Goal: Information Seeking & Learning: Learn about a topic

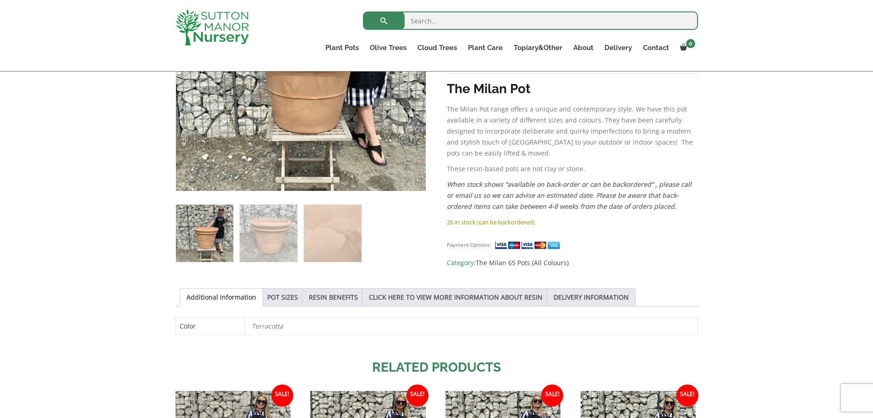
scroll to position [275, 0]
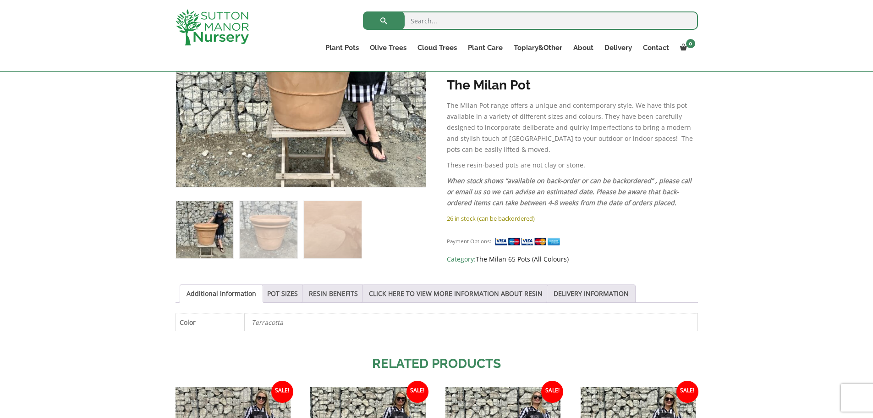
click at [509, 254] on link "The Milan 65 Pots (All Colours)" at bounding box center [522, 258] width 93 height 9
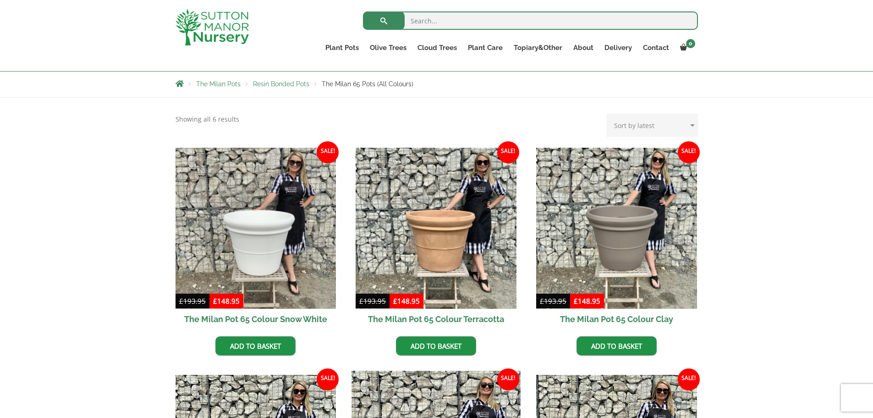
scroll to position [138, 0]
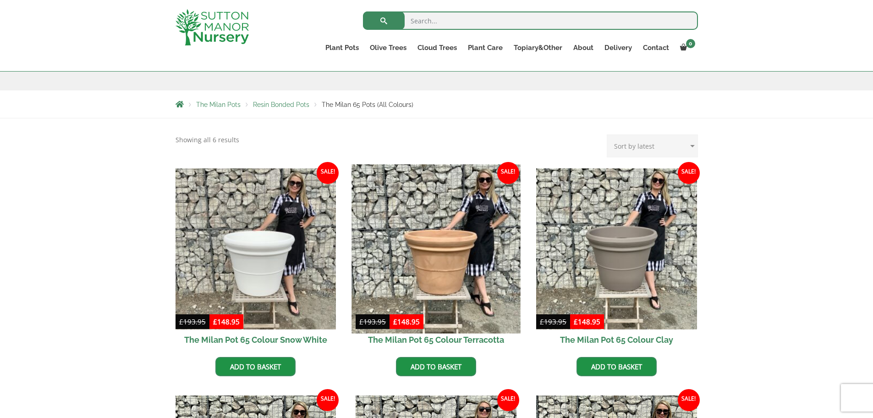
click at [442, 293] on img at bounding box center [436, 248] width 169 height 169
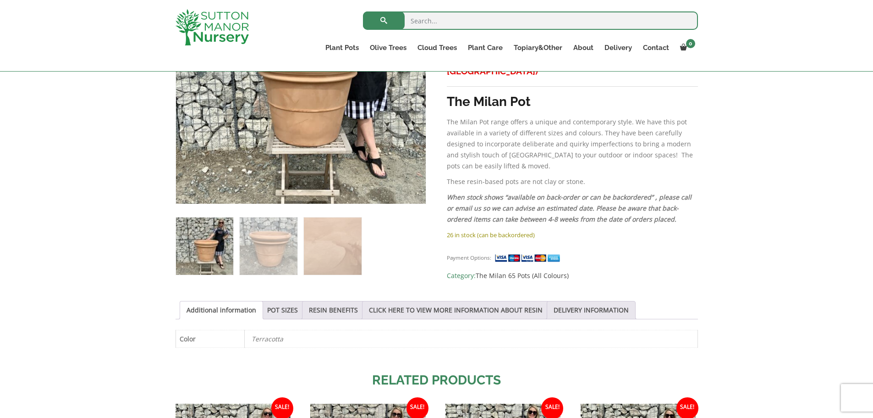
scroll to position [275, 0]
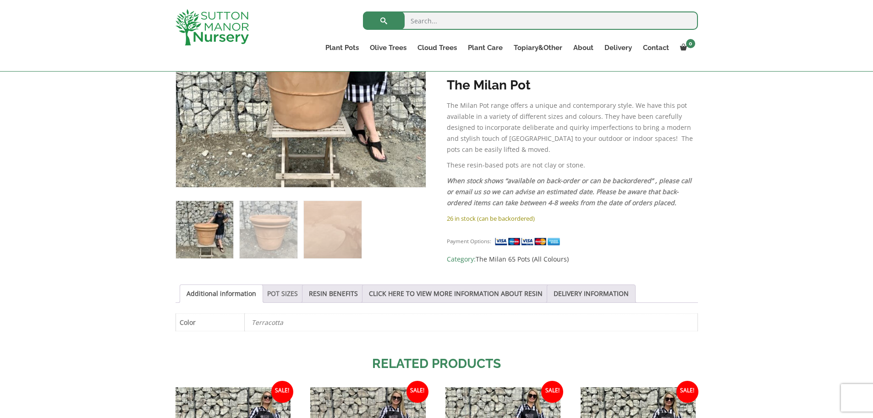
click at [285, 298] on link "POT SIZES" at bounding box center [282, 293] width 31 height 17
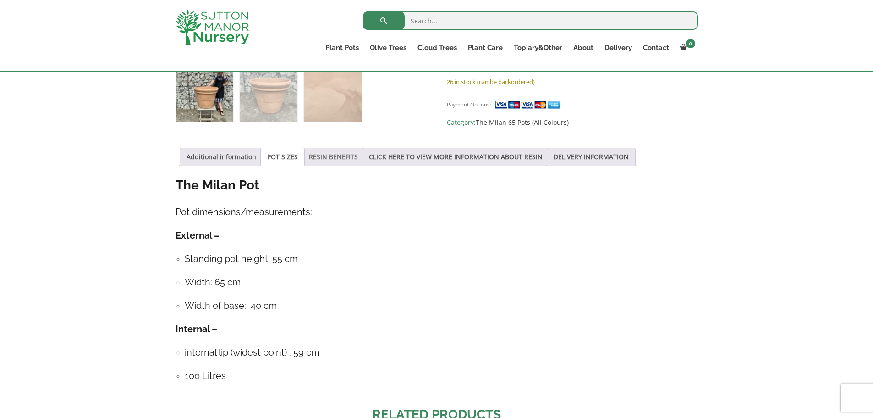
scroll to position [413, 0]
drag, startPoint x: 232, startPoint y: 287, endPoint x: 217, endPoint y: 288, distance: 15.2
click at [217, 288] on ul "Standing pot height: 55 cm Width: 65 cm Width of base: 40 cm" at bounding box center [437, 281] width 523 height 61
click at [224, 282] on h4 "Width: 65 cm" at bounding box center [442, 281] width 514 height 14
click at [128, 262] on div "Sale! 🔍 The Milan Pot 65 Colour Terracotta £ 193.95 Original price was: £193.95…" at bounding box center [436, 232] width 873 height 898
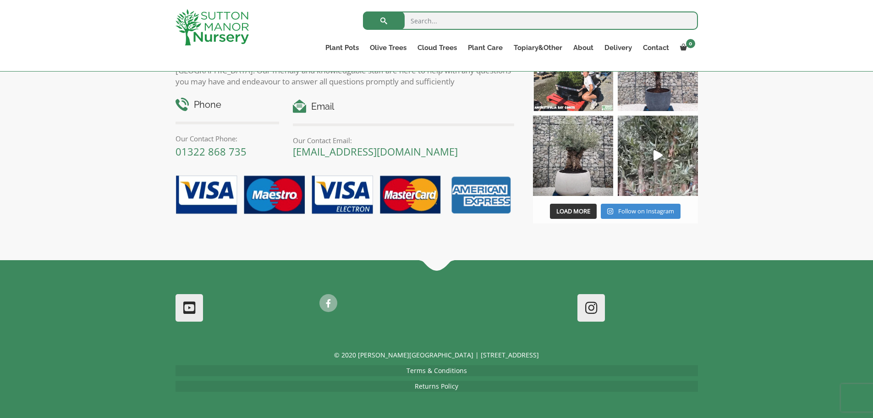
scroll to position [1112, 0]
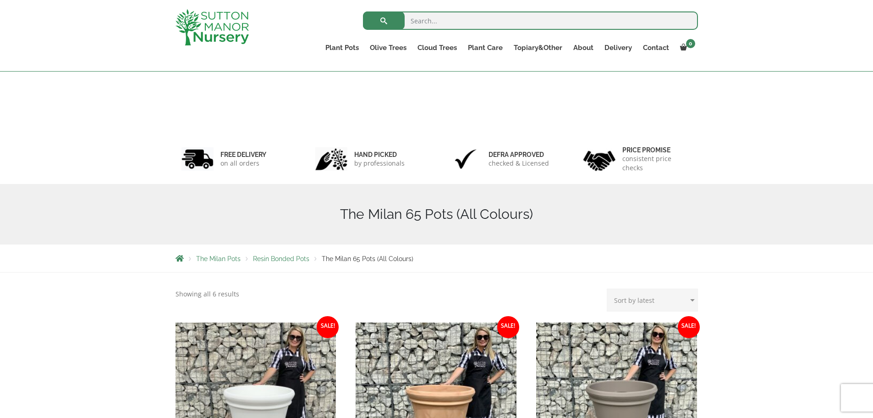
scroll to position [154, 0]
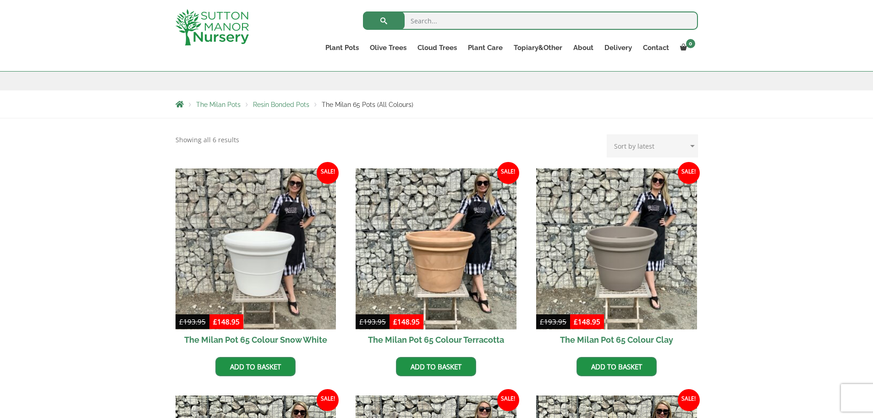
drag, startPoint x: 464, startPoint y: 348, endPoint x: 477, endPoint y: 347, distance: 13.4
